Goal: Find contact information: Find contact information

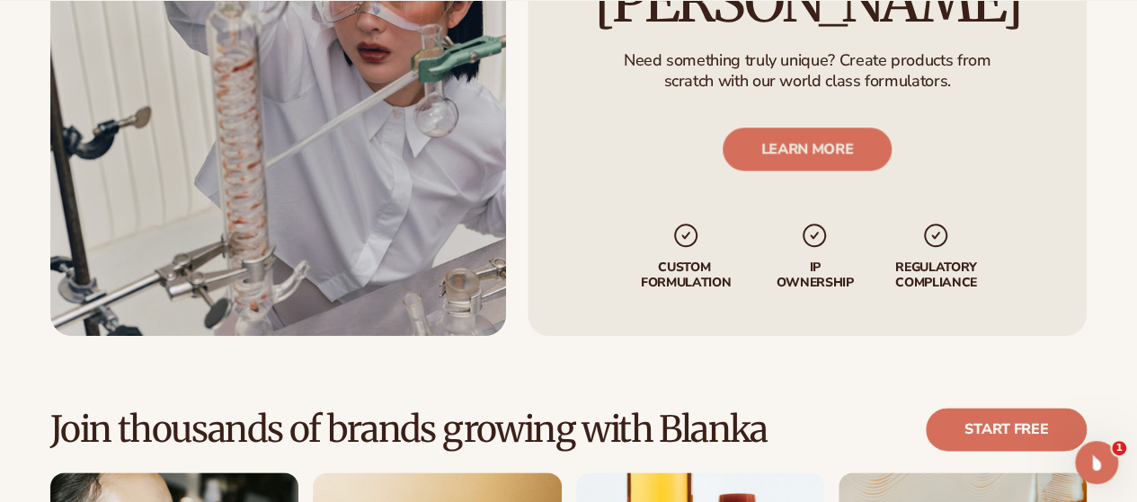
scroll to position [4312, 0]
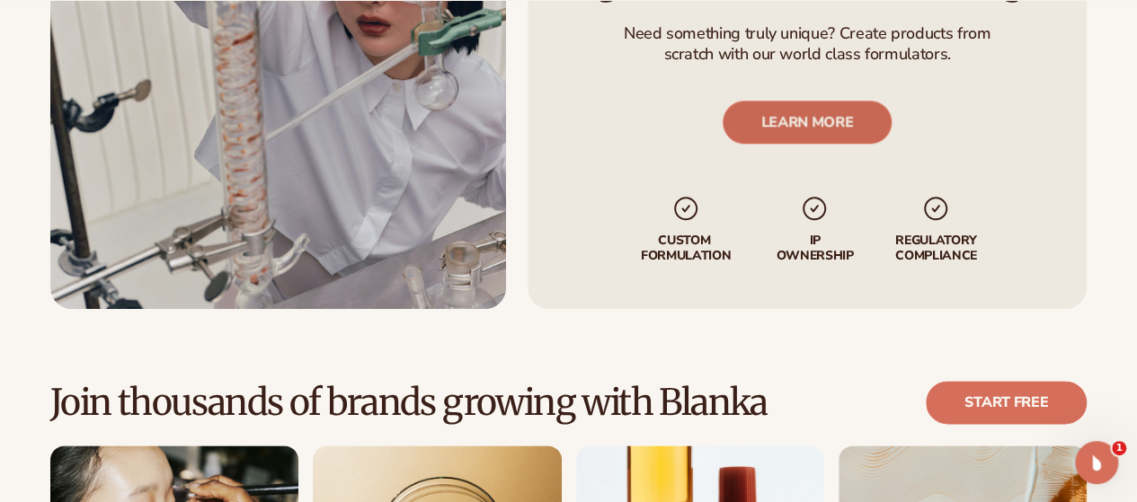
click at [755, 145] on link "LEARN MORE" at bounding box center [807, 123] width 170 height 43
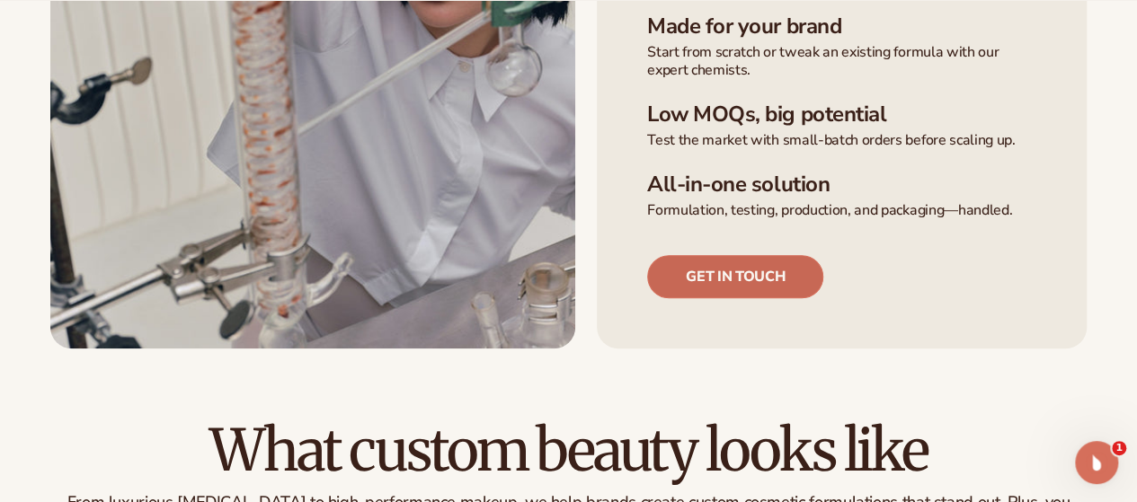
click at [741, 289] on link "Get in touch" at bounding box center [735, 276] width 176 height 43
